Goal: Communication & Community: Share content

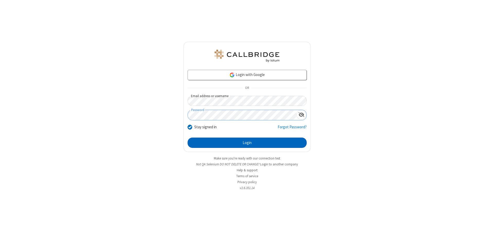
click at [247, 143] on button "Login" at bounding box center [247, 142] width 119 height 10
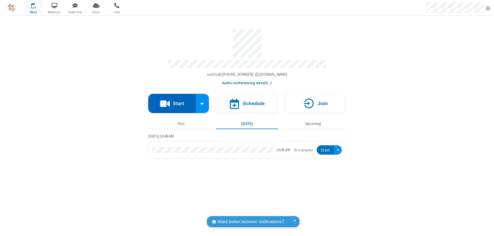
click at [172, 101] on button "Start" at bounding box center [172, 103] width 48 height 19
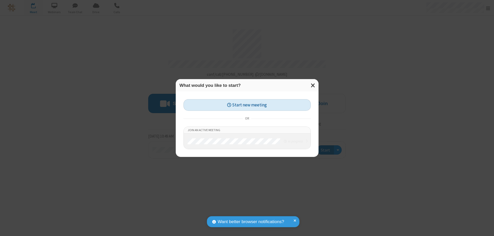
click at [247, 105] on button "Start new meeting" at bounding box center [246, 105] width 127 height 12
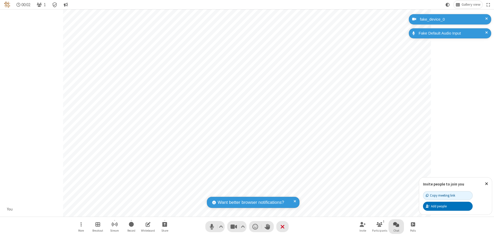
click at [396, 224] on span "Open chat" at bounding box center [396, 224] width 6 height 6
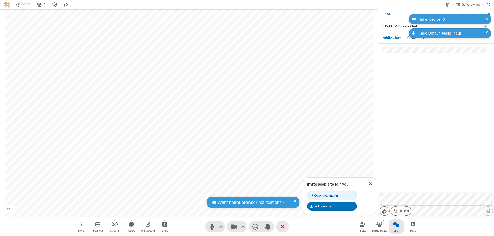
type input "C:\fakepath\doc_test.docx"
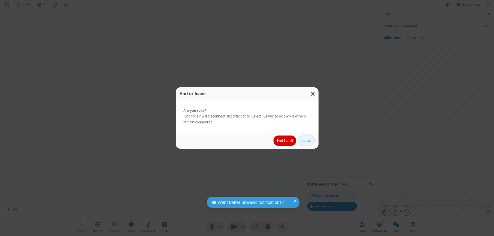
click at [285, 140] on button "End for all" at bounding box center [284, 140] width 23 height 10
